Goal: Information Seeking & Learning: Learn about a topic

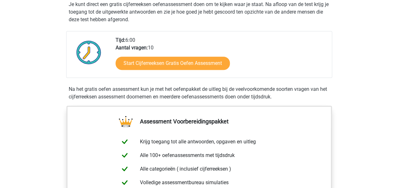
scroll to position [131, 0]
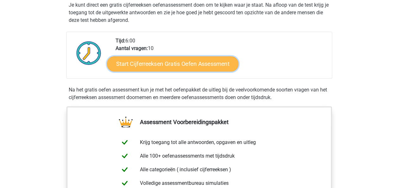
click at [192, 71] on link "Start Cijferreeksen Gratis Oefen Assessment" at bounding box center [172, 63] width 131 height 15
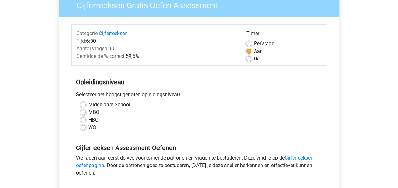
scroll to position [58, 0]
click at [88, 120] on label "HBO" at bounding box center [93, 120] width 10 height 8
click at [82, 120] on input "HBO" at bounding box center [83, 119] width 5 height 6
radio input "true"
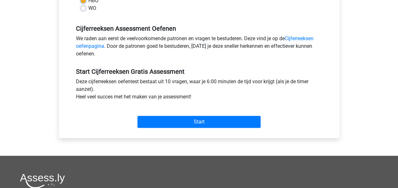
scroll to position [176, 0]
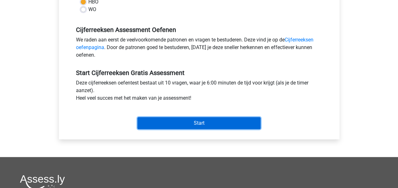
click at [172, 122] on input "Start" at bounding box center [198, 123] width 123 height 12
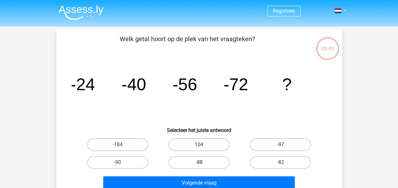
click at [185, 161] on label "-88" at bounding box center [198, 162] width 61 height 13
click at [199, 162] on input "-88" at bounding box center [201, 164] width 4 height 4
radio input "true"
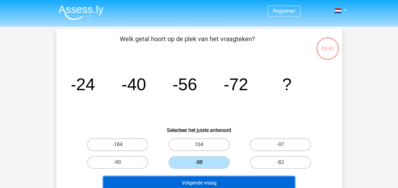
click at [187, 179] on button "Volgende vraag" at bounding box center [198, 182] width 191 height 13
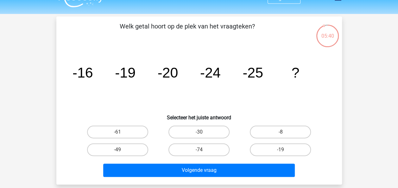
scroll to position [12, 0]
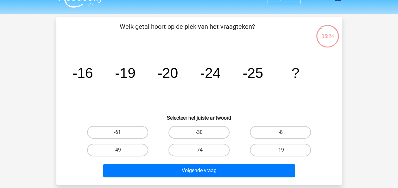
click at [206, 125] on div "-30" at bounding box center [198, 132] width 81 height 18
click at [204, 130] on label "-30" at bounding box center [198, 132] width 61 height 13
click at [203, 132] on input "-30" at bounding box center [201, 134] width 4 height 4
radio input "true"
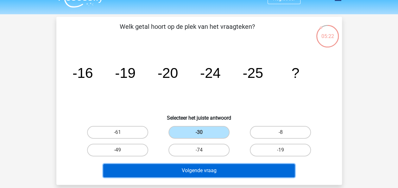
click at [187, 167] on button "Volgende vraag" at bounding box center [198, 170] width 191 height 13
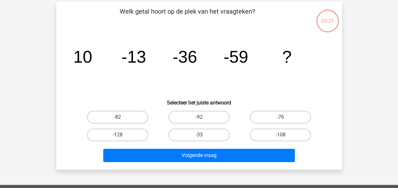
scroll to position [29, 0]
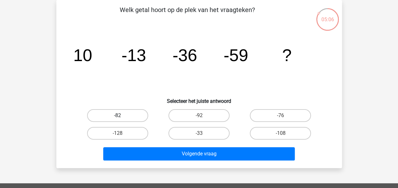
click at [137, 114] on label "-82" at bounding box center [117, 115] width 61 height 13
click at [122, 116] on input "-82" at bounding box center [119, 118] width 4 height 4
radio input "true"
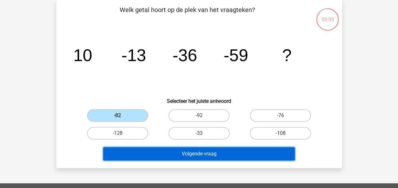
click at [159, 151] on button "Volgende vraag" at bounding box center [198, 153] width 191 height 13
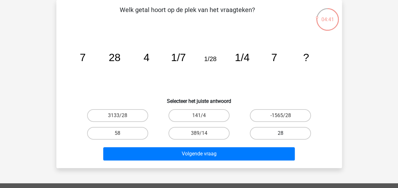
click at [267, 131] on label "28" at bounding box center [280, 133] width 61 height 13
click at [280, 133] on input "28" at bounding box center [282, 135] width 4 height 4
radio input "true"
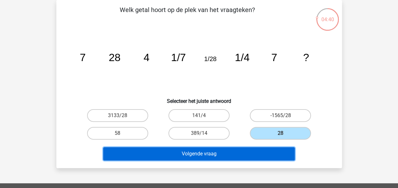
click at [237, 153] on button "Volgende vraag" at bounding box center [198, 153] width 191 height 13
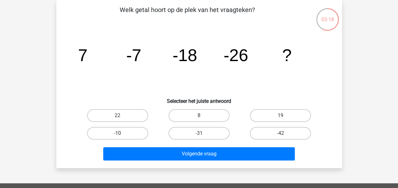
click at [135, 135] on label "-10" at bounding box center [117, 133] width 61 height 13
click at [122, 135] on input "-10" at bounding box center [119, 135] width 4 height 4
radio input "true"
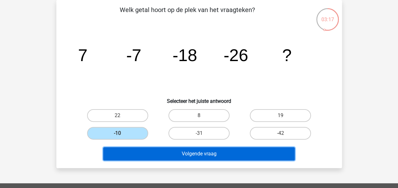
click at [160, 151] on button "Volgende vraag" at bounding box center [198, 153] width 191 height 13
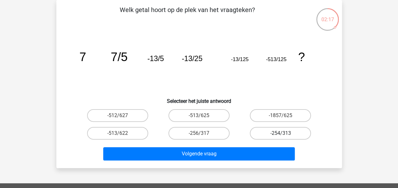
click at [267, 134] on label "-254/313" at bounding box center [280, 133] width 61 height 13
click at [280, 134] on input "-254/313" at bounding box center [282, 135] width 4 height 4
radio input "true"
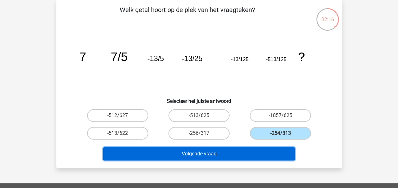
click at [240, 152] on button "Volgende vraag" at bounding box center [198, 153] width 191 height 13
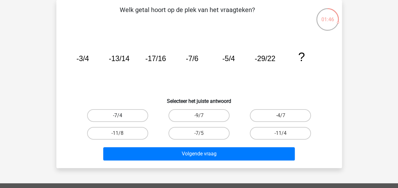
click at [134, 117] on label "-7/4" at bounding box center [117, 115] width 61 height 13
click at [122, 117] on input "-7/4" at bounding box center [119, 118] width 4 height 4
radio input "true"
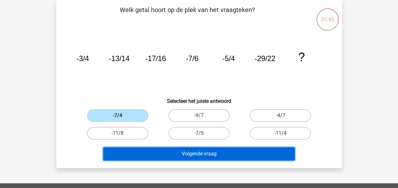
click at [167, 153] on button "Volgende vraag" at bounding box center [198, 153] width 191 height 13
